Goal: Navigation & Orientation: Find specific page/section

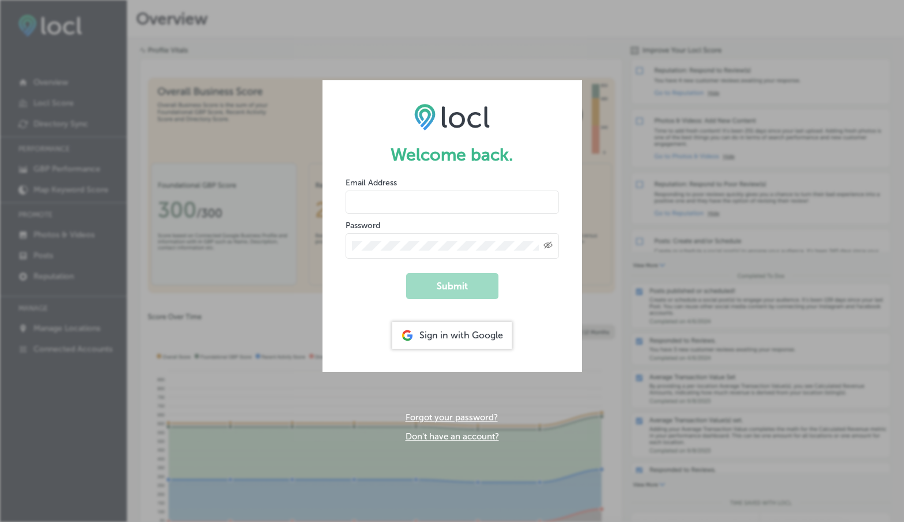
type input "[PERSON_NAME][EMAIL_ADDRESS][DOMAIN_NAME]"
click at [451, 285] on button "Submit" at bounding box center [452, 286] width 92 height 26
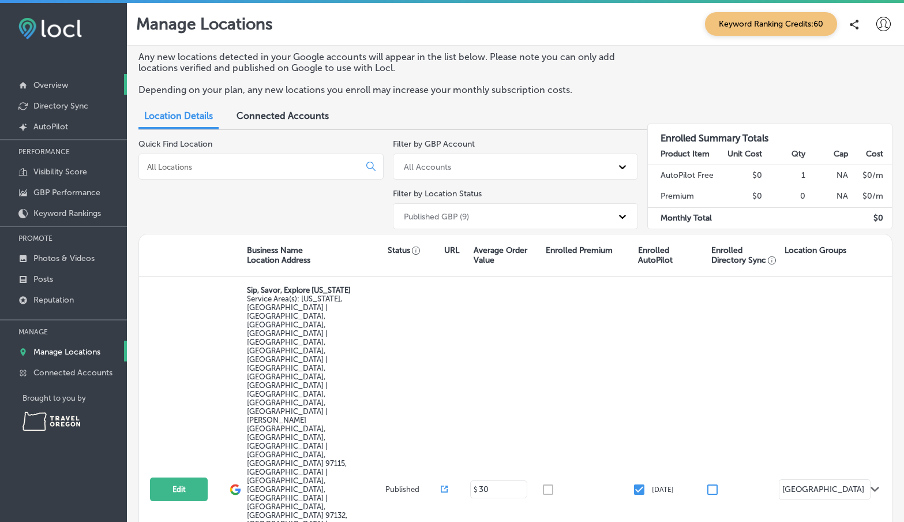
click at [52, 87] on p "Overview" at bounding box center [50, 85] width 35 height 10
